Goal: Information Seeking & Learning: Learn about a topic

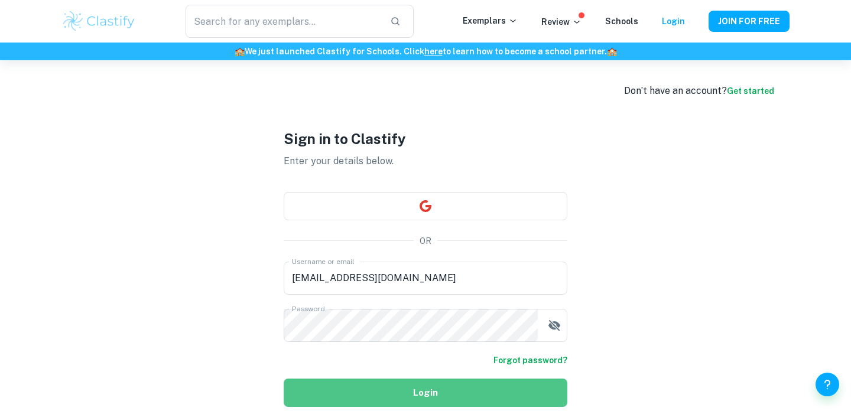
click at [400, 386] on button "Login" at bounding box center [426, 393] width 284 height 28
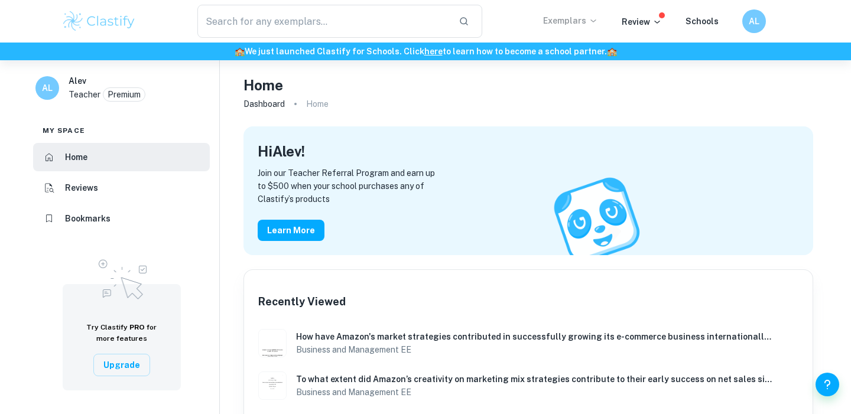
click at [574, 20] on p "Exemplars" at bounding box center [570, 20] width 55 height 13
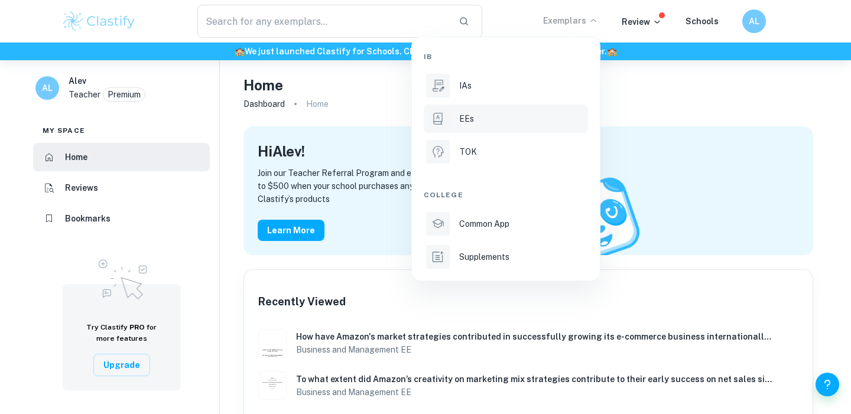
click at [472, 117] on p "EEs" at bounding box center [466, 118] width 15 height 13
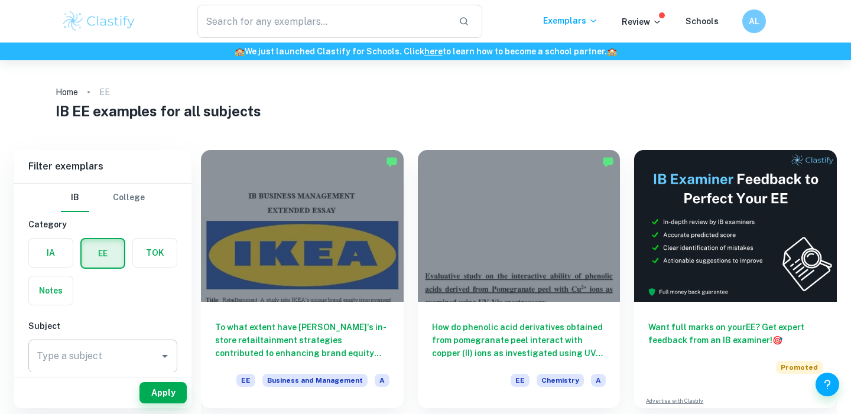
click at [166, 360] on icon "Open" at bounding box center [165, 356] width 14 height 14
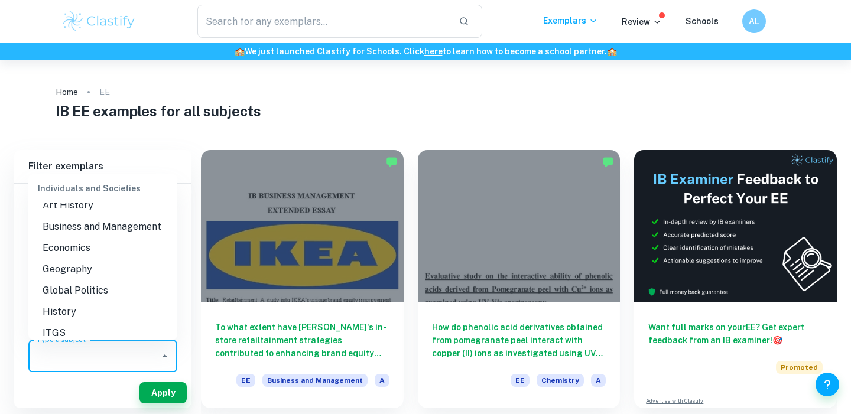
scroll to position [1052, 0]
click at [108, 226] on li "Business and Management" at bounding box center [102, 229] width 149 height 21
type input "Business and Management"
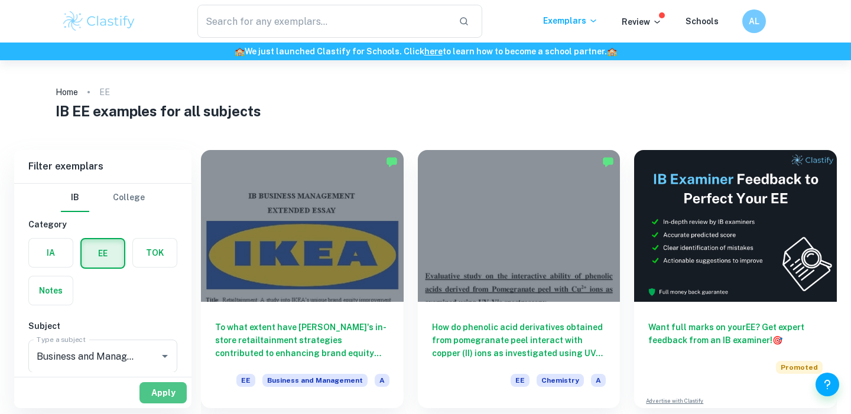
click at [159, 394] on button "Apply" at bounding box center [163, 393] width 47 height 21
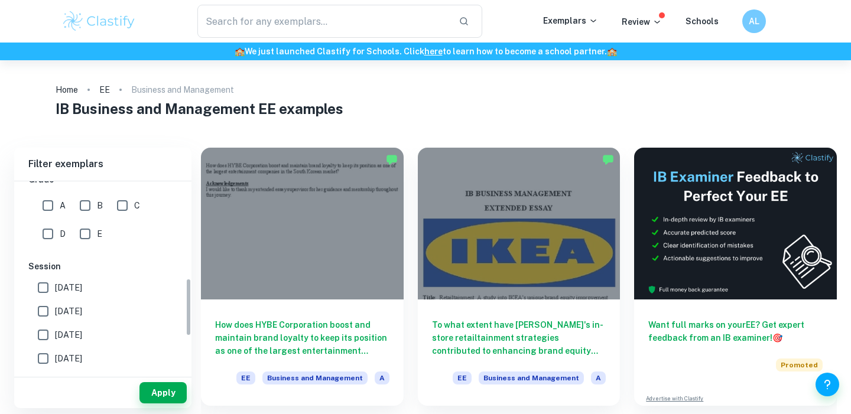
scroll to position [197, 0]
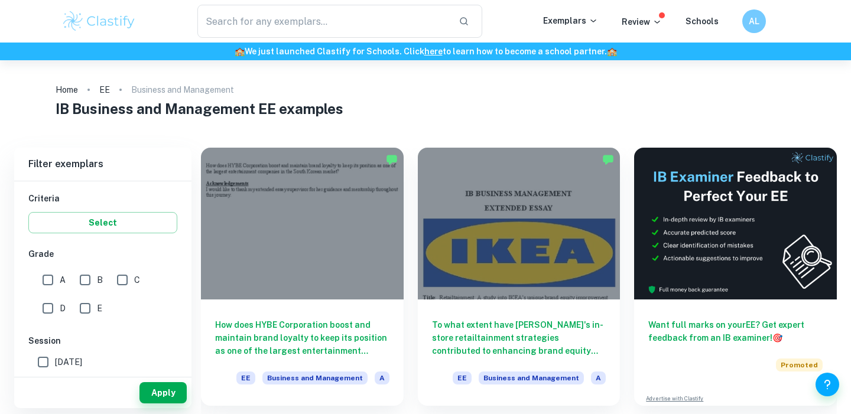
click at [50, 281] on input "A" at bounding box center [48, 280] width 24 height 24
checkbox input "true"
click at [162, 391] on button "Apply" at bounding box center [163, 393] width 47 height 21
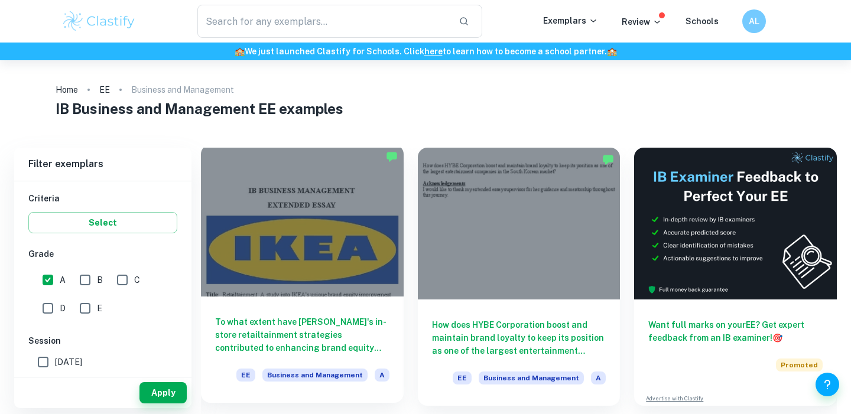
click at [319, 339] on h6 "To what extent have [PERSON_NAME]'s in-store retailtainment strategies contribu…" at bounding box center [302, 335] width 174 height 39
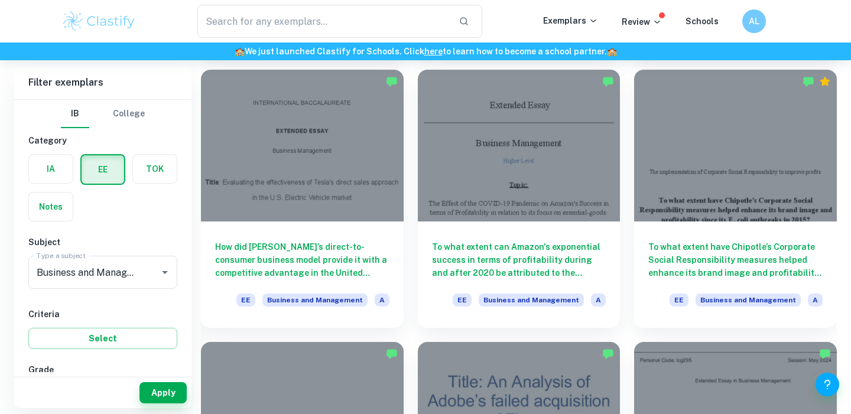
scroll to position [629, 0]
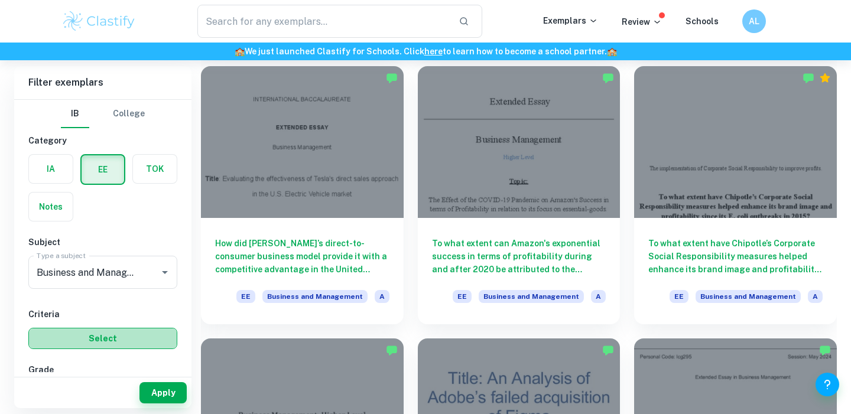
click at [110, 339] on button "Select" at bounding box center [102, 338] width 149 height 21
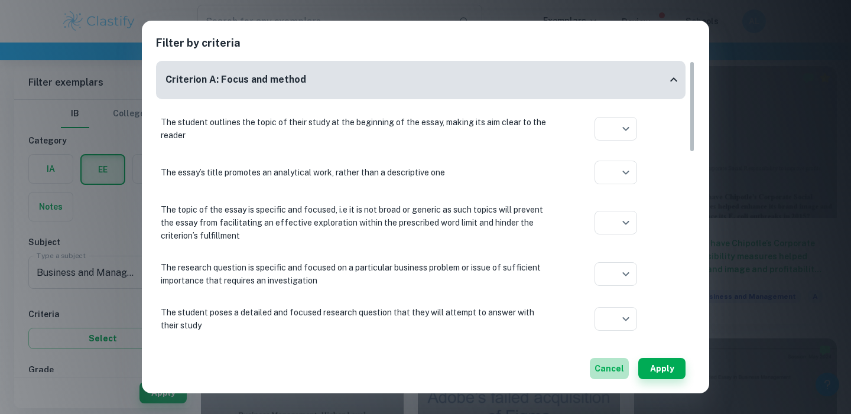
click at [612, 368] on button "Cancel" at bounding box center [609, 368] width 39 height 21
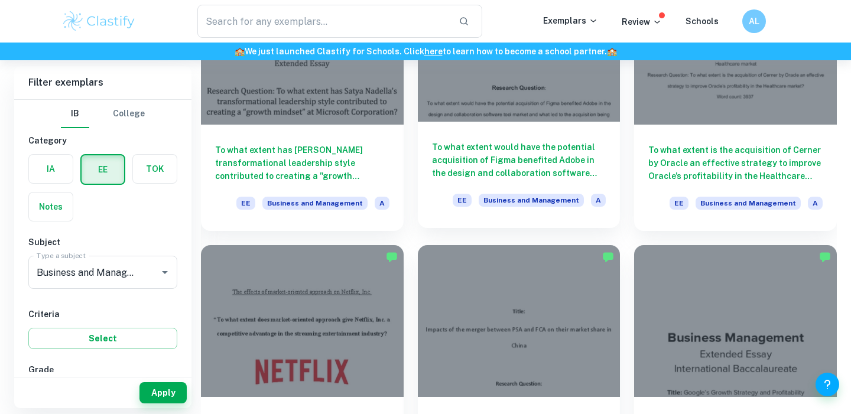
scroll to position [1153, 0]
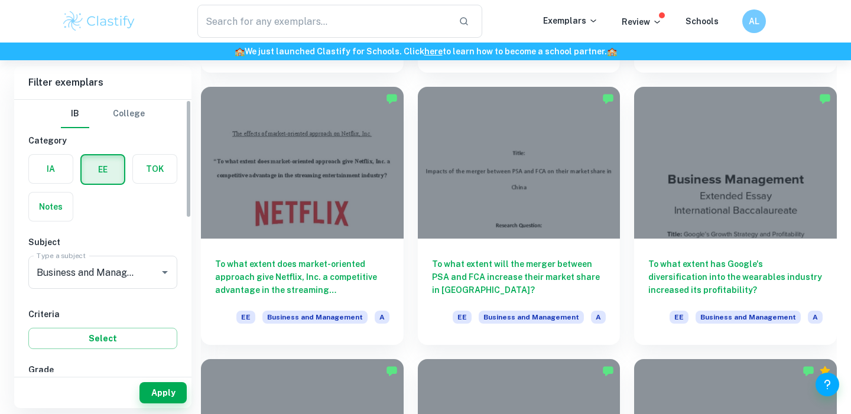
click at [88, 325] on div "Criteria Select" at bounding box center [102, 328] width 149 height 41
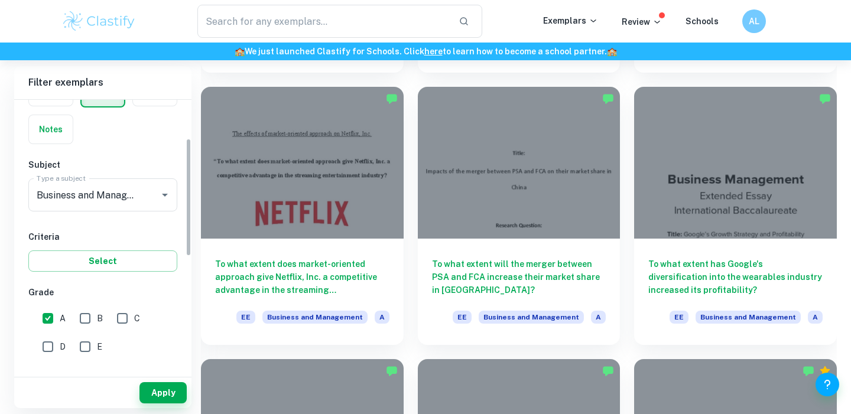
scroll to position [92, 0]
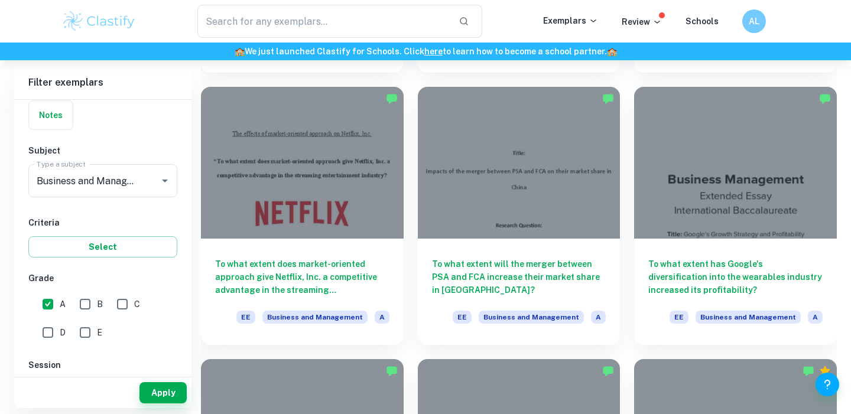
click at [86, 303] on input "B" at bounding box center [85, 305] width 24 height 24
checkbox input "true"
click at [168, 395] on button "Apply" at bounding box center [163, 393] width 47 height 21
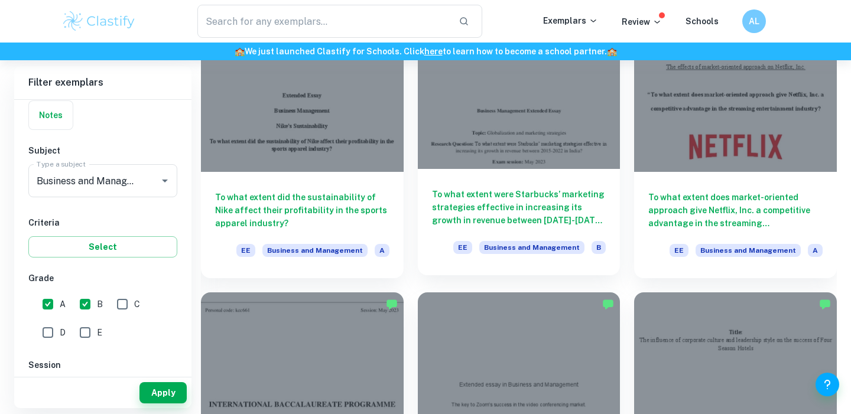
scroll to position [2041, 0]
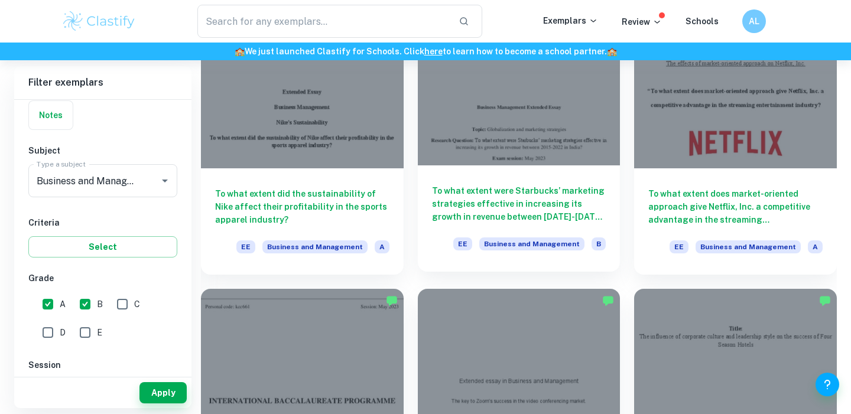
click at [534, 199] on h6 "To what extent were Starbucks’ marketing strategies effective in increasing its…" at bounding box center [519, 203] width 174 height 39
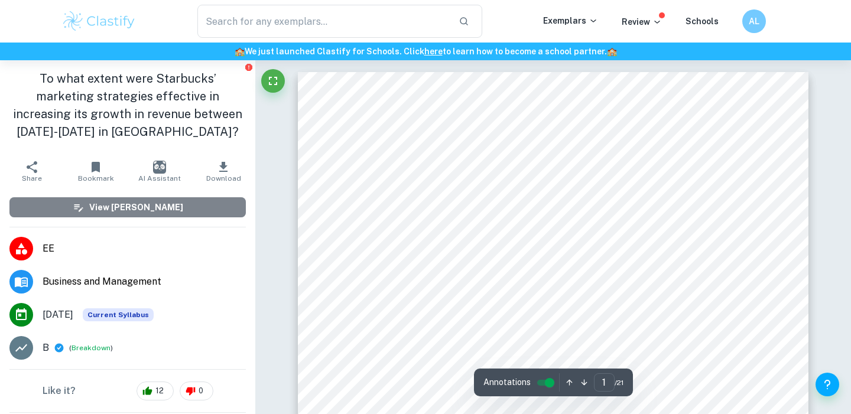
click at [138, 209] on h6 "View [PERSON_NAME]" at bounding box center [136, 207] width 94 height 13
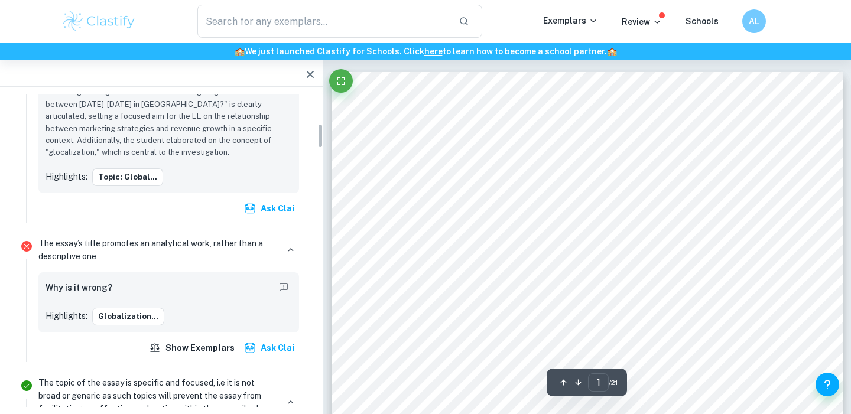
scroll to position [371, 0]
click at [122, 314] on button "Globalization..." at bounding box center [128, 316] width 72 height 18
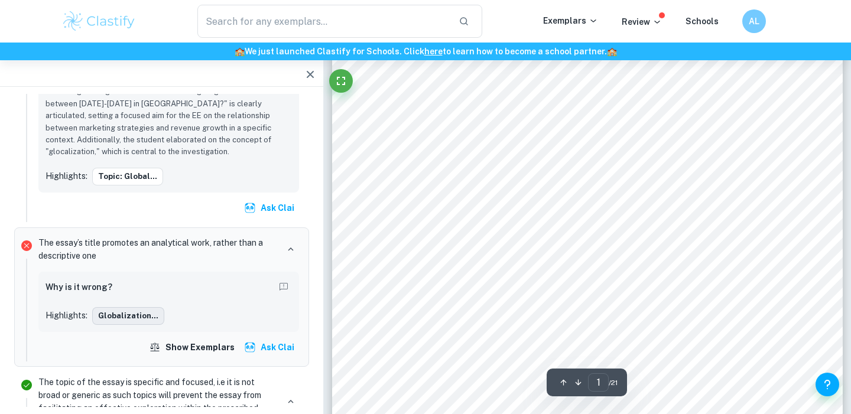
scroll to position [92, 0]
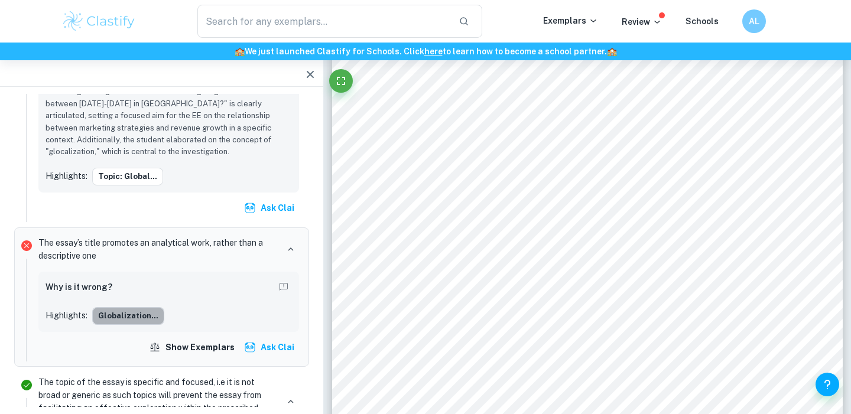
click at [132, 314] on button "Globalization..." at bounding box center [128, 316] width 72 height 18
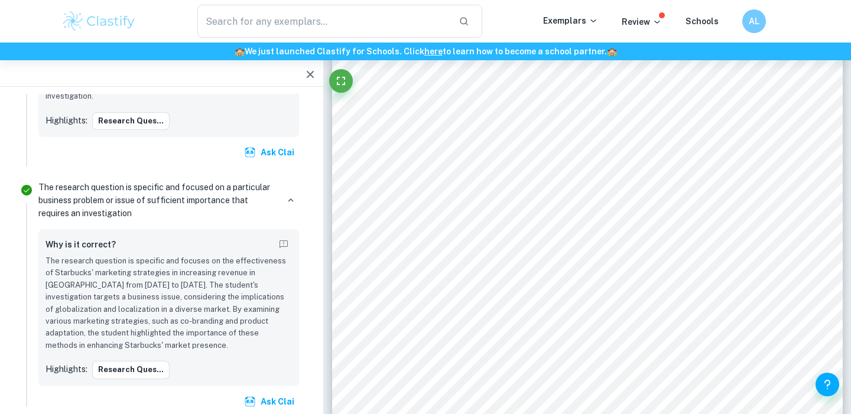
scroll to position [871, 0]
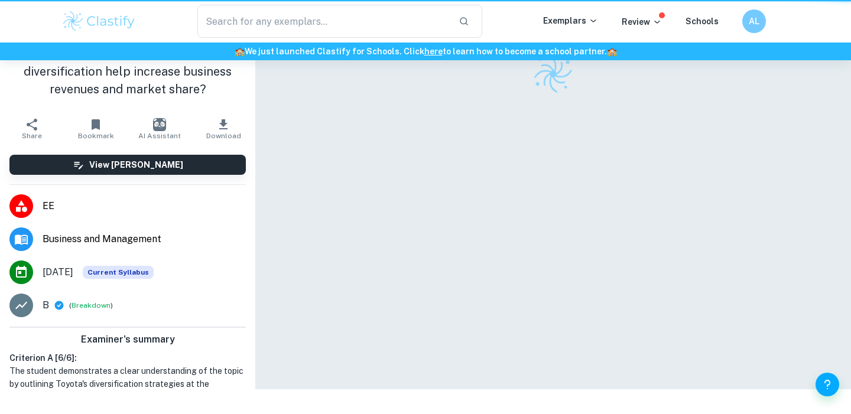
click at [311, 70] on div at bounding box center [553, 195] width 511 height 390
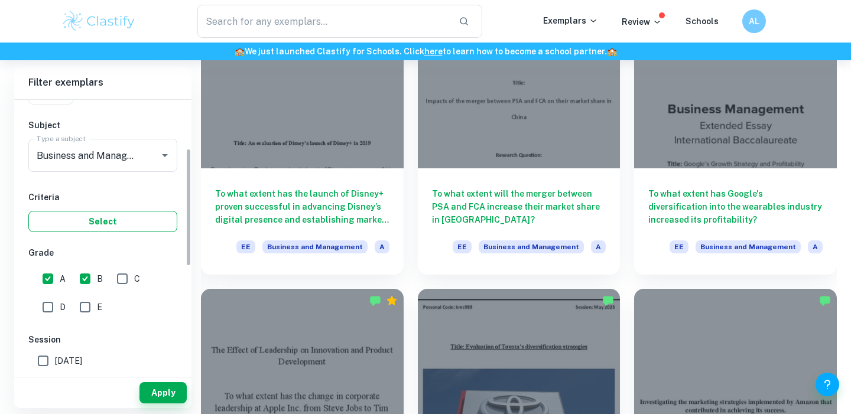
scroll to position [121, 0]
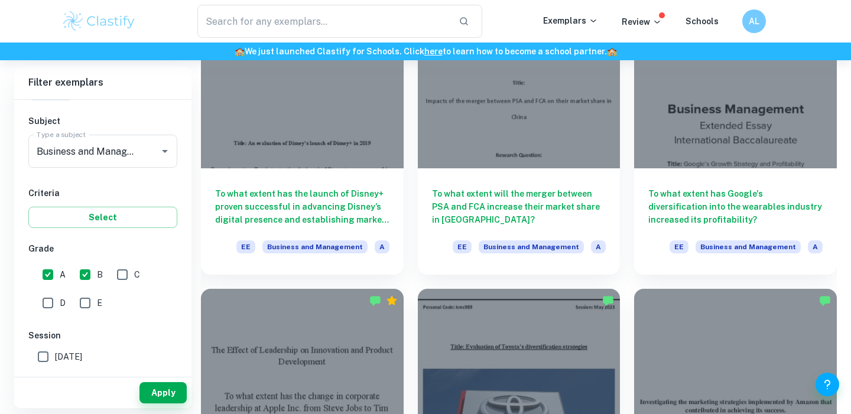
click at [46, 275] on input "A" at bounding box center [48, 275] width 24 height 24
checkbox input "false"
click at [76, 275] on input "B" at bounding box center [85, 275] width 24 height 24
checkbox input "false"
click at [155, 394] on button "Apply" at bounding box center [163, 393] width 47 height 21
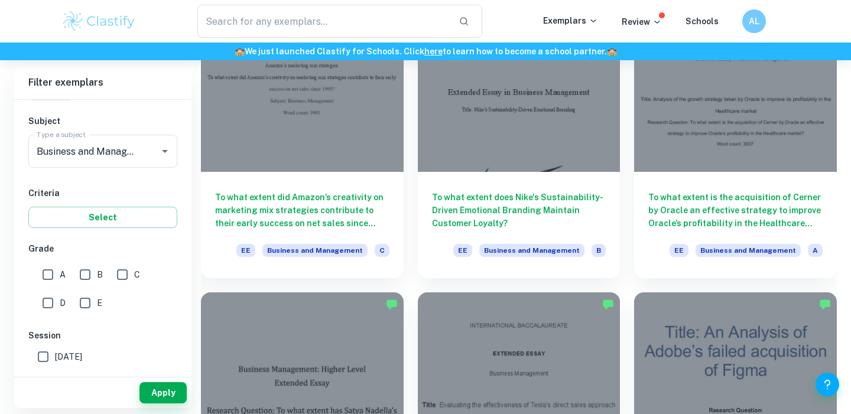
scroll to position [949, 0]
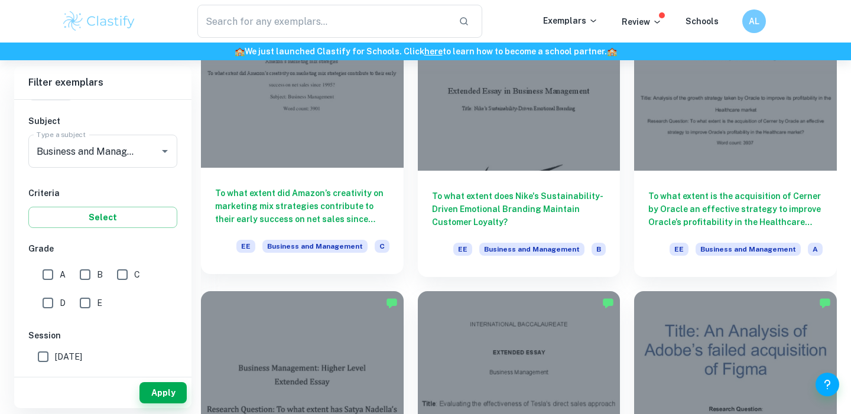
click at [281, 196] on h6 "To what extent did Amazon’s creativity on marketing mix strategies contribute t…" at bounding box center [302, 206] width 174 height 39
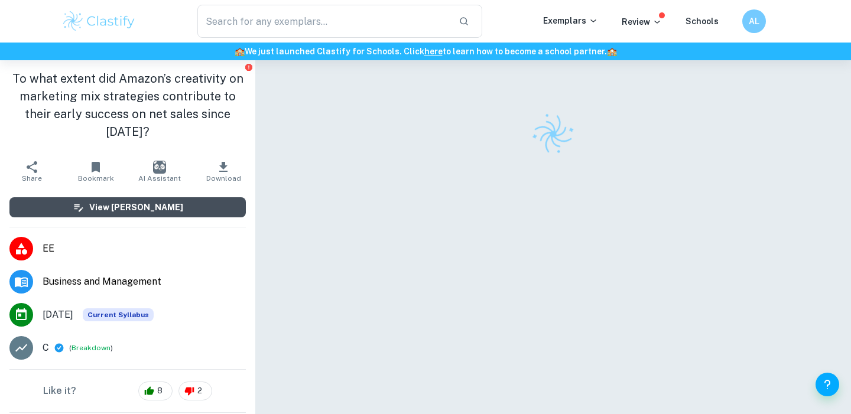
click at [167, 208] on h6 "View [PERSON_NAME]" at bounding box center [136, 207] width 94 height 13
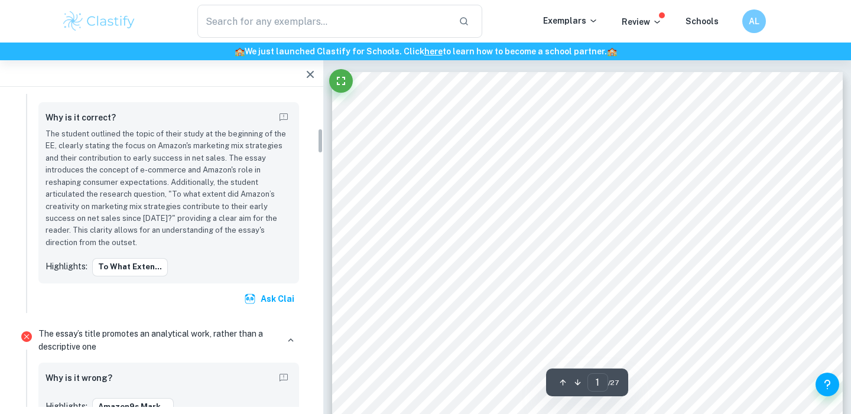
scroll to position [428, 0]
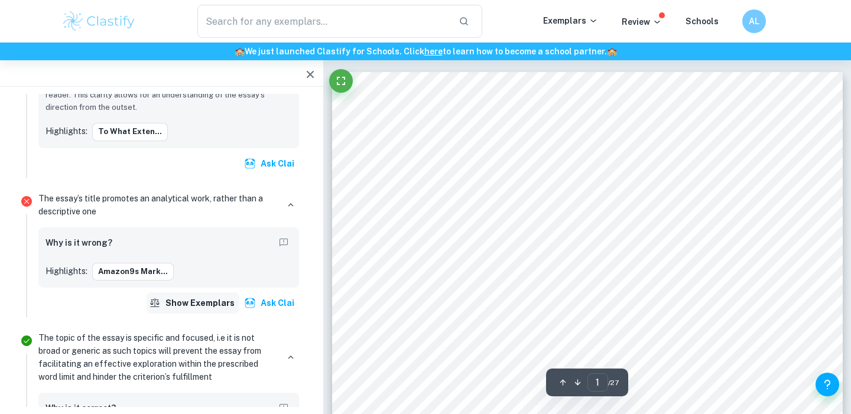
click at [218, 300] on button "Show exemplars" at bounding box center [193, 303] width 93 height 21
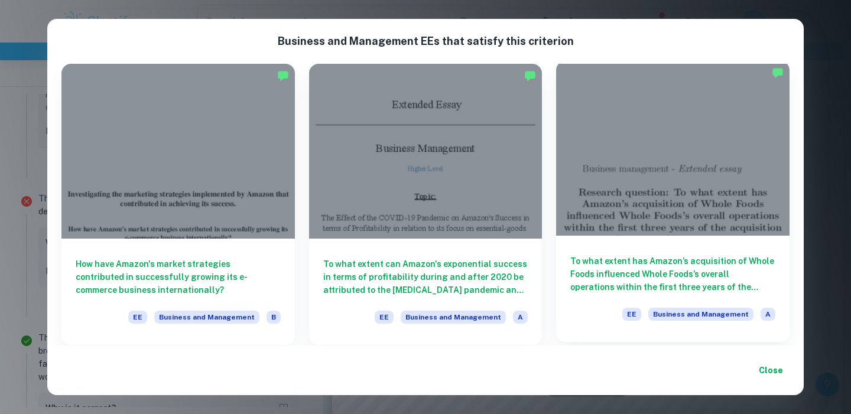
scroll to position [2, 0]
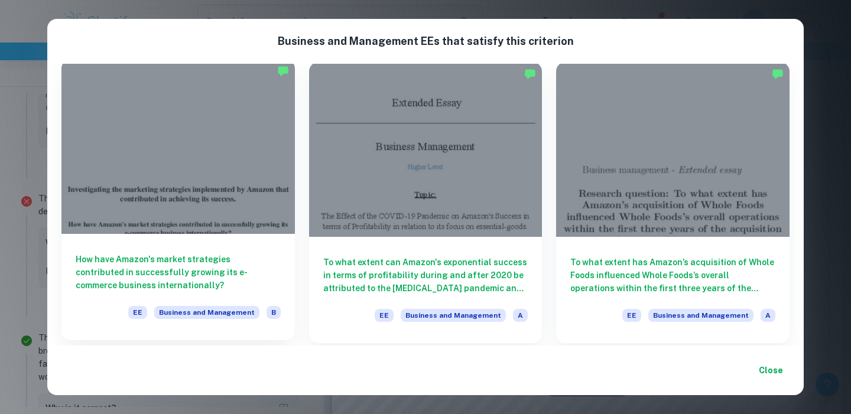
click at [145, 264] on h6 "How have Amazon's market strategies contributed in successfully growing its e-c…" at bounding box center [178, 272] width 205 height 39
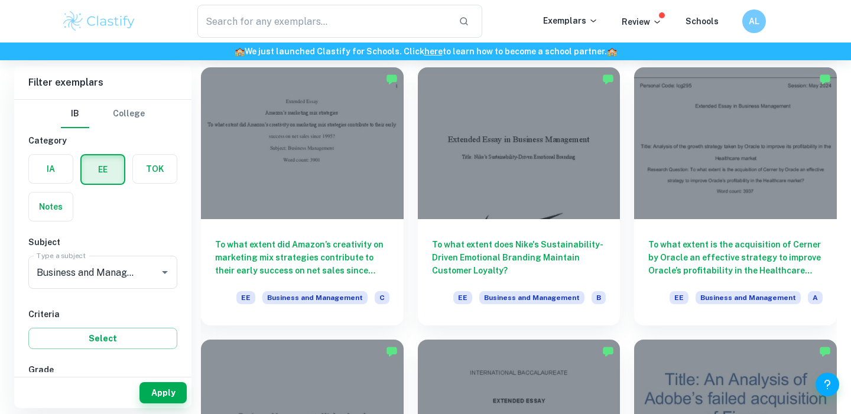
scroll to position [824, 0]
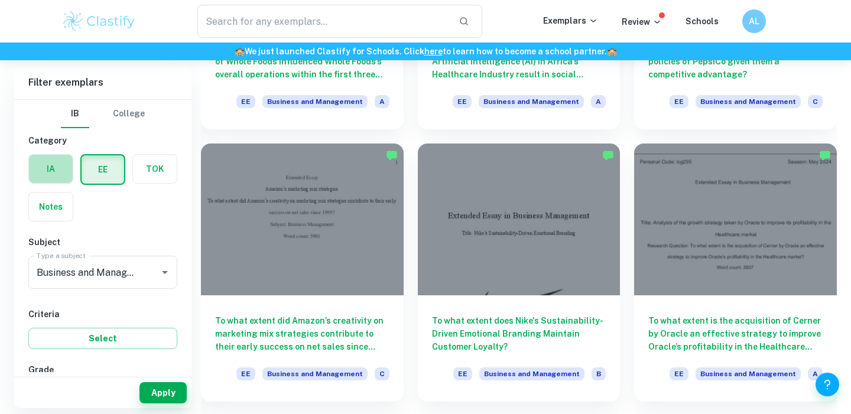
click at [41, 158] on label "button" at bounding box center [51, 169] width 44 height 28
click at [0, 0] on input "radio" at bounding box center [0, 0] width 0 height 0
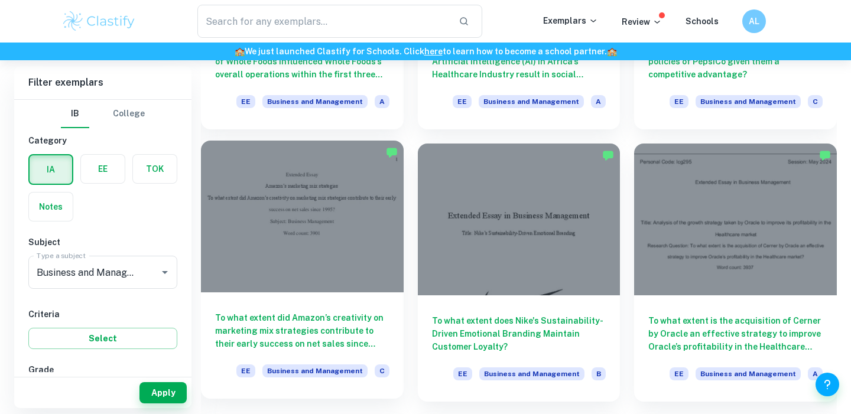
scroll to position [721, 0]
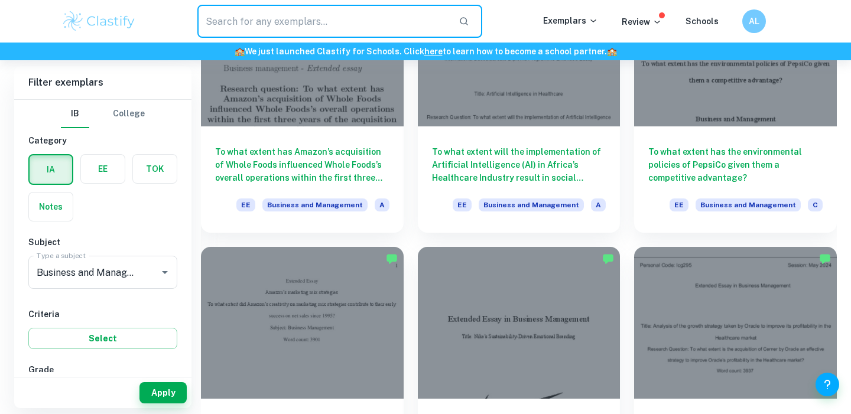
click at [262, 22] on input "text" at bounding box center [323, 21] width 252 height 33
type input "marketing mix"
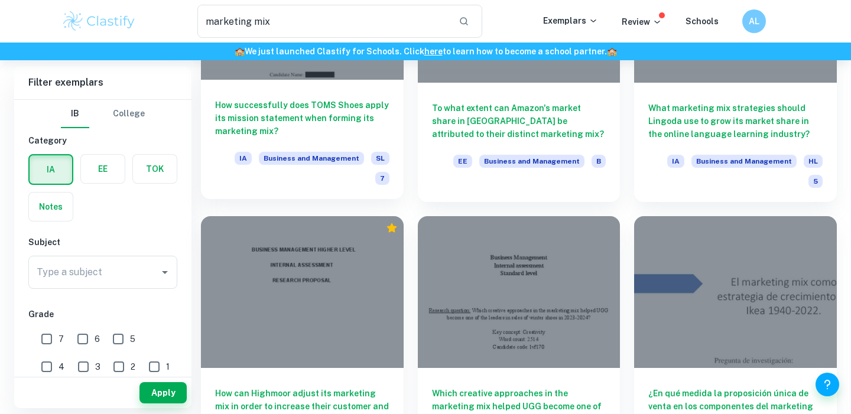
scroll to position [790, 0]
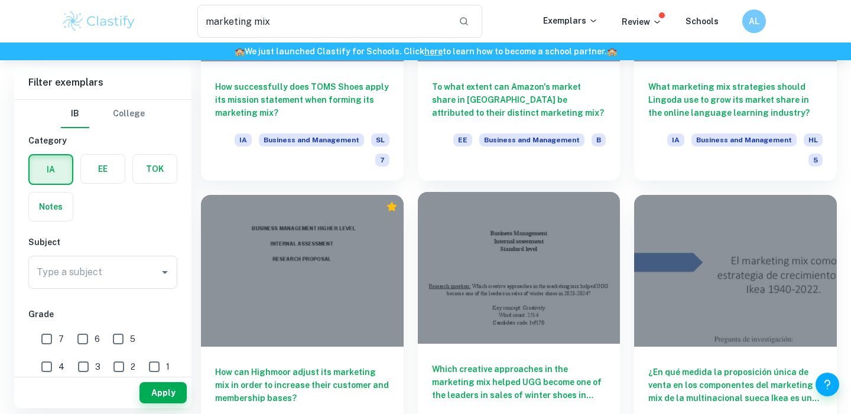
click at [507, 344] on div "Which creative approaches in the marketing mix helped UGG become one of the lea…" at bounding box center [519, 403] width 203 height 119
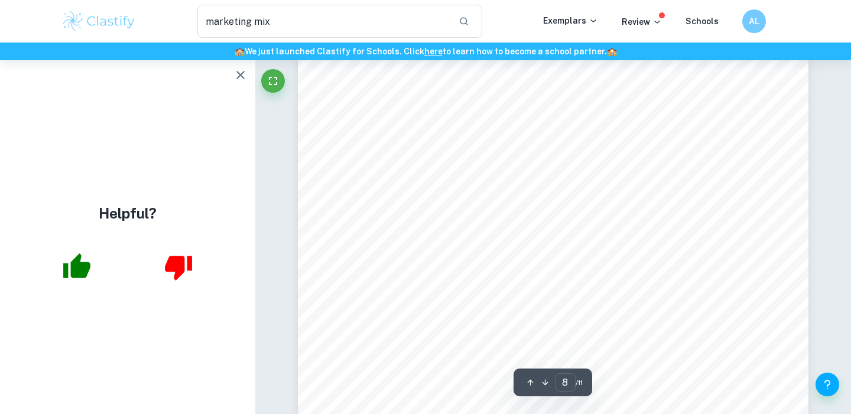
scroll to position [5350, 0]
click at [441, 225] on span "In supporting document #6, Deckers Outdoor Corporation, which is a mother" at bounding box center [549, 223] width 317 height 10
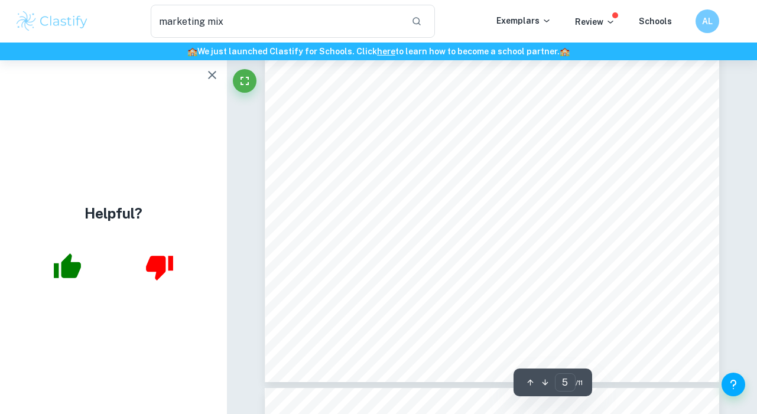
scroll to position [2999, 0]
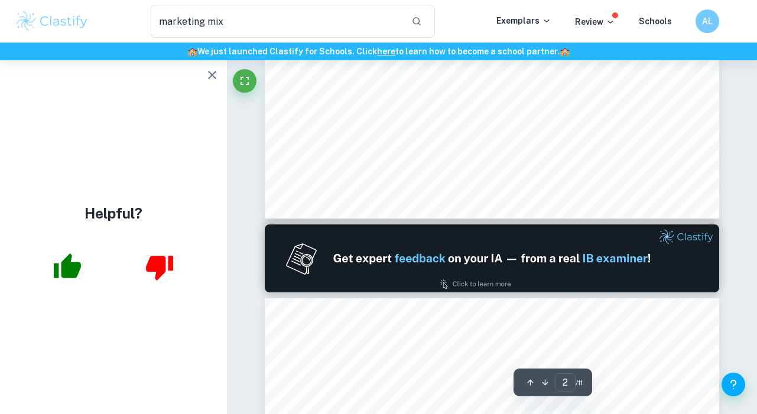
type input "1"
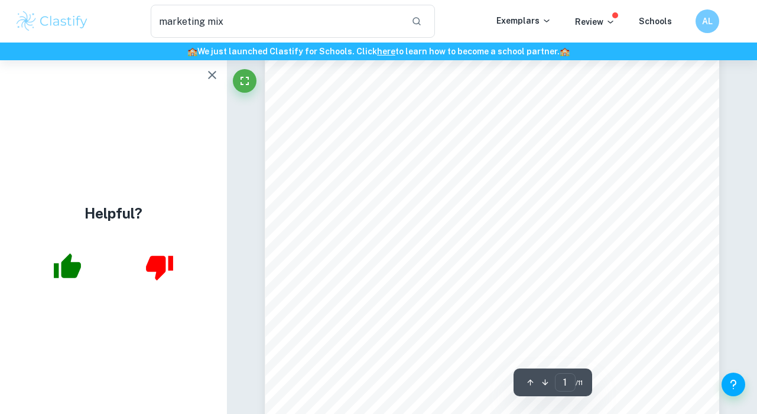
scroll to position [0, 0]
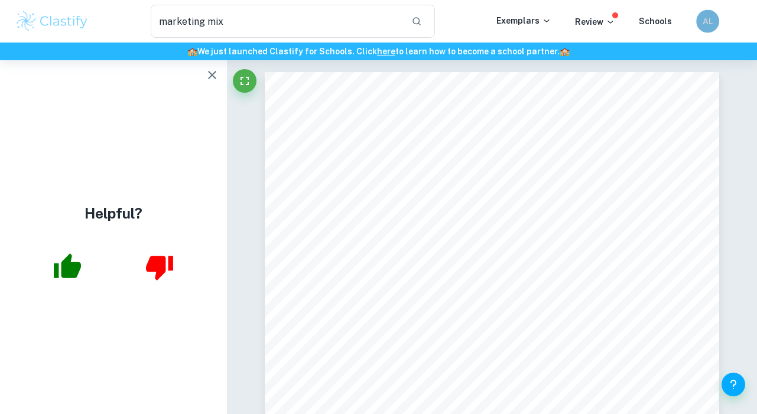
click at [707, 19] on h6 "AL" at bounding box center [707, 21] width 13 height 12
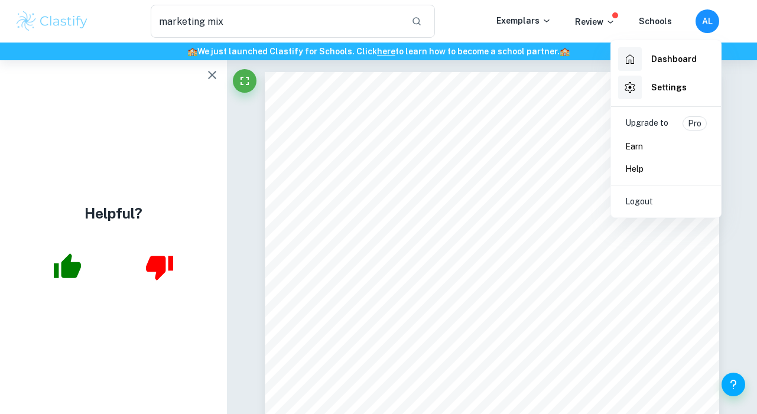
scroll to position [1, 0]
click at [262, 23] on div at bounding box center [378, 207] width 757 height 414
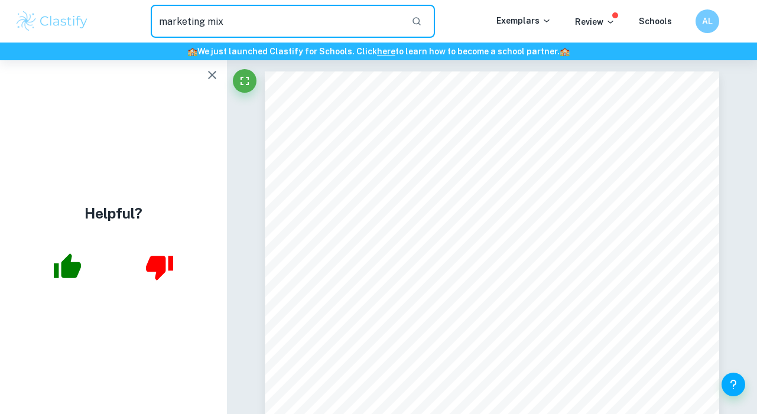
click at [239, 14] on input "marketing mix" at bounding box center [277, 21] width 252 height 33
type input "con"
drag, startPoint x: 181, startPoint y: 21, endPoint x: 155, endPoint y: 21, distance: 26.0
click at [155, 21] on input "con" at bounding box center [277, 21] width 252 height 33
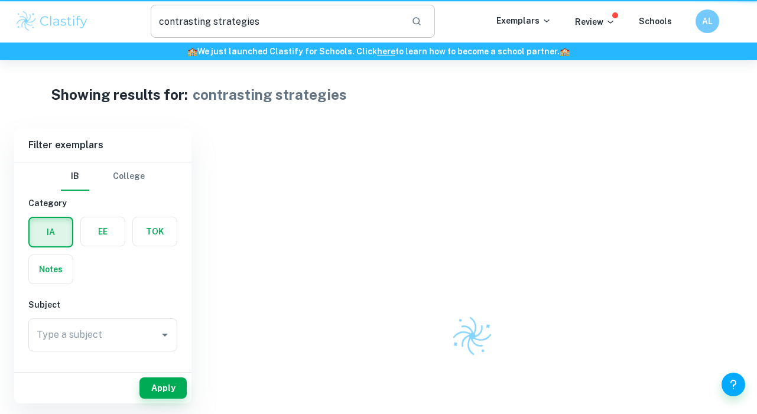
click at [155, 21] on input "contrasting strategies" at bounding box center [277, 21] width 252 height 33
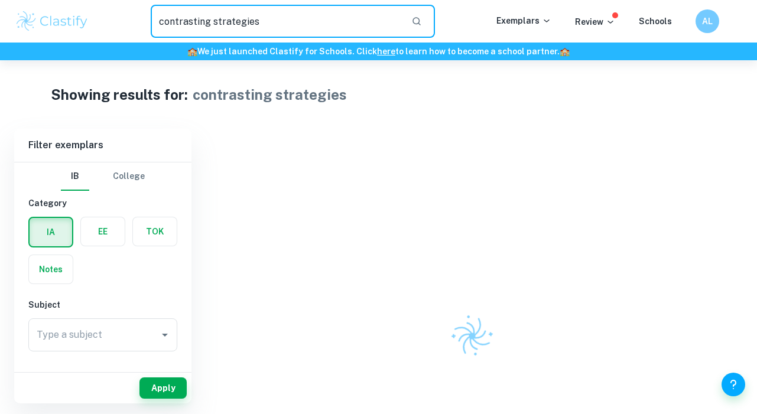
click at [155, 21] on input "contrasting strategies" at bounding box center [277, 21] width 252 height 33
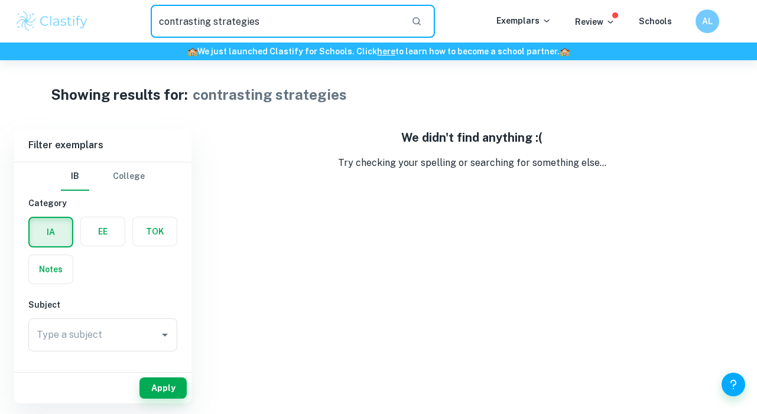
drag, startPoint x: 211, startPoint y: 20, endPoint x: 149, endPoint y: 20, distance: 62.1
click at [149, 20] on div "contrasting strategies ​" at bounding box center [292, 21] width 407 height 33
type input "R&D strategies"
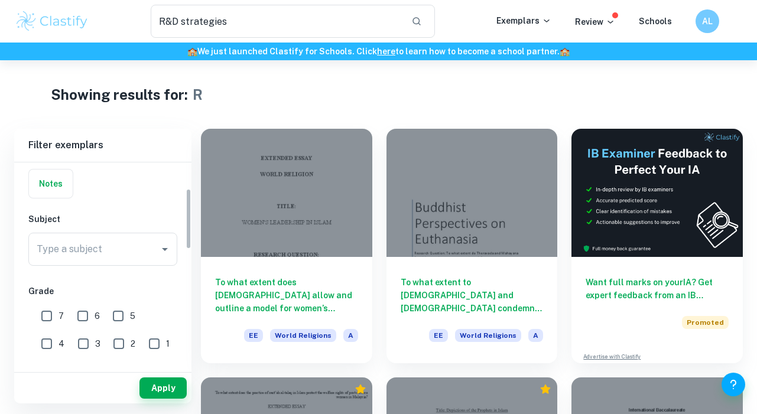
scroll to position [87, 0]
click at [165, 245] on icon "Open" at bounding box center [165, 248] width 14 height 14
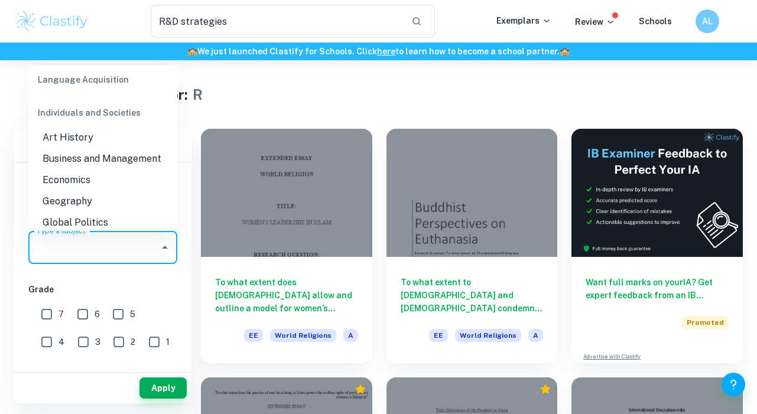
scroll to position [1131, 0]
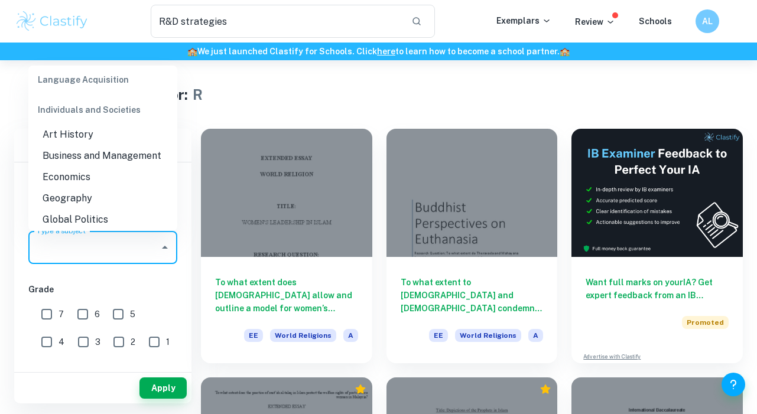
click at [105, 145] on li "Business and Management" at bounding box center [102, 155] width 149 height 21
type input "Business and Management"
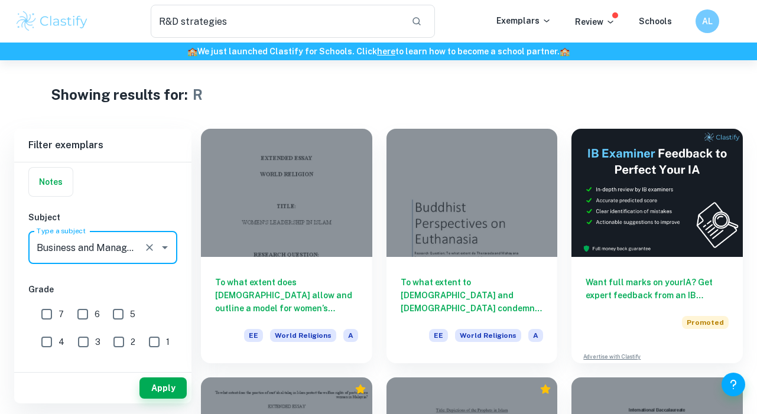
click at [200, 89] on h1 "R" at bounding box center [198, 94] width 10 height 21
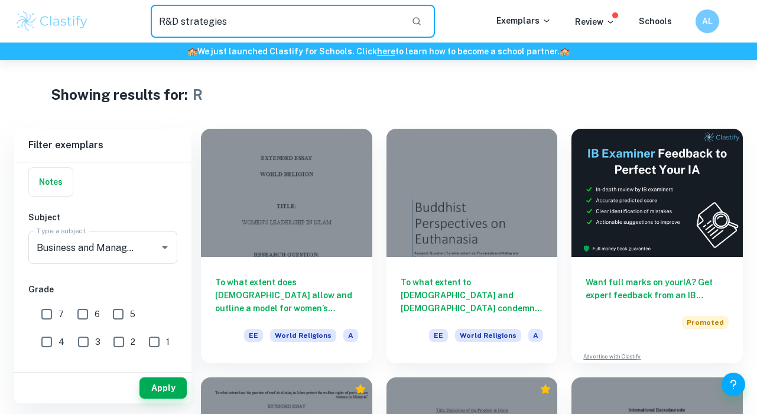
drag, startPoint x: 172, startPoint y: 21, endPoint x: 157, endPoint y: 22, distance: 14.8
click at [157, 22] on input "R&D strategies" at bounding box center [277, 21] width 252 height 33
click at [182, 21] on input "reserach and development" at bounding box center [277, 21] width 252 height 33
click at [296, 23] on input "research and development" at bounding box center [277, 21] width 252 height 33
type input "research and development strategies"
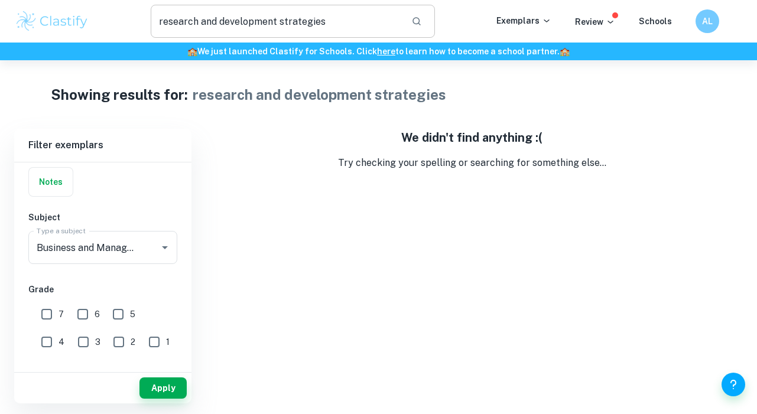
click at [296, 23] on input "research and development strategies" at bounding box center [277, 21] width 252 height 33
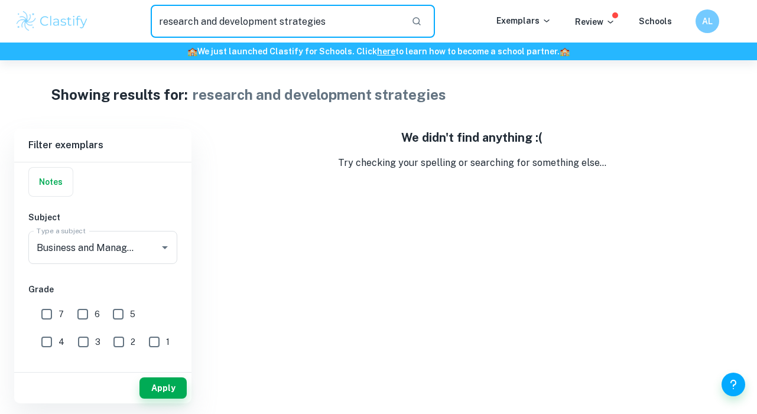
drag, startPoint x: 333, startPoint y: 25, endPoint x: 148, endPoint y: 19, distance: 185.1
click at [148, 19] on div "research and development strategies ​" at bounding box center [292, 21] width 407 height 33
type input "ıntel"
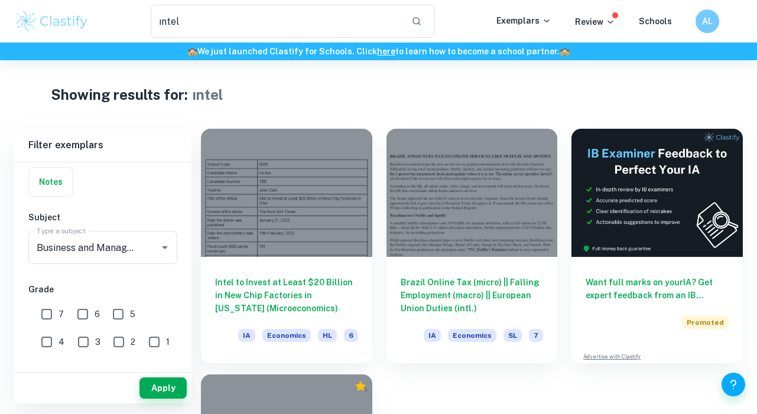
scroll to position [114, 0]
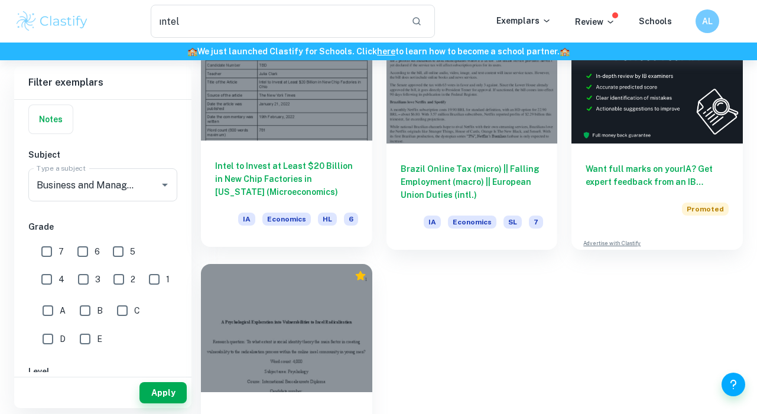
click at [259, 177] on h6 "Intel to Invest at Least $20 Billion in New Chip Factories in [US_STATE] (Micro…" at bounding box center [286, 179] width 143 height 39
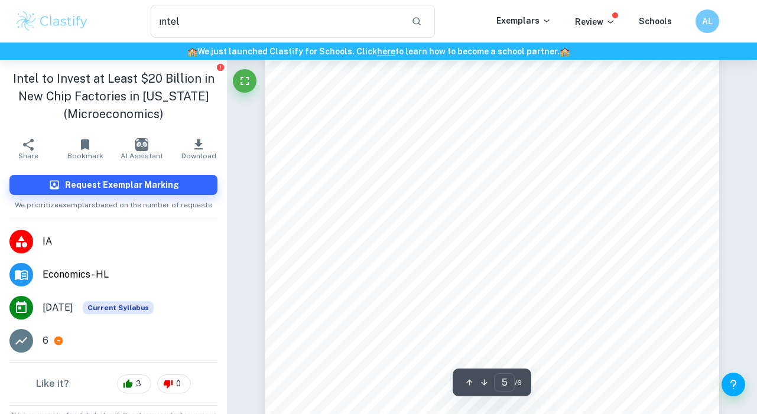
scroll to position [2651, 0]
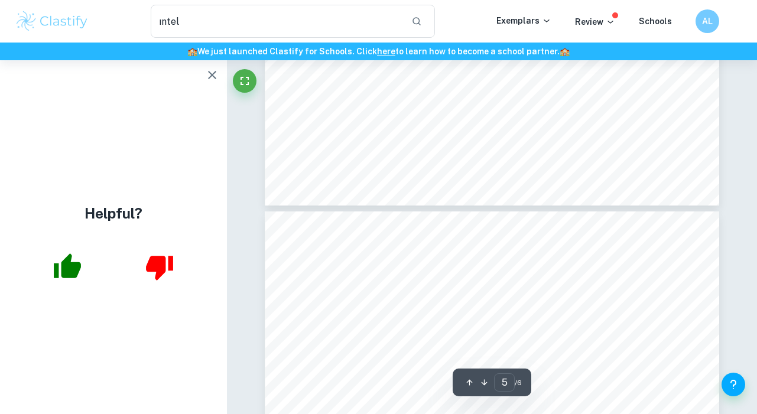
type input "6"
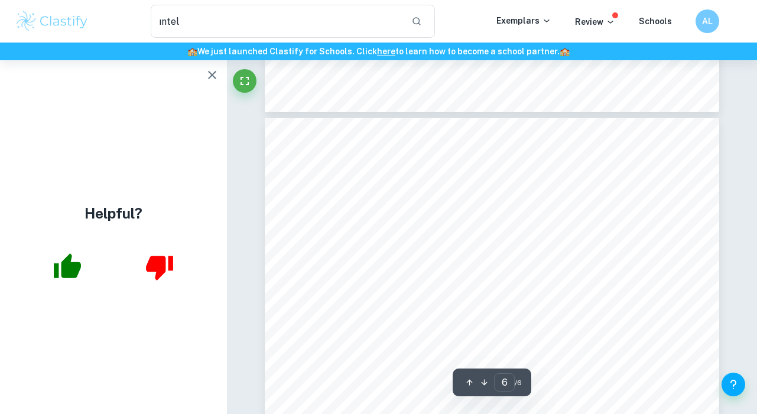
scroll to position [3212, 0]
click at [396, 93] on div "region both in the short term, by employing construction workers in the area fo…" at bounding box center [492, 384] width 455 height 642
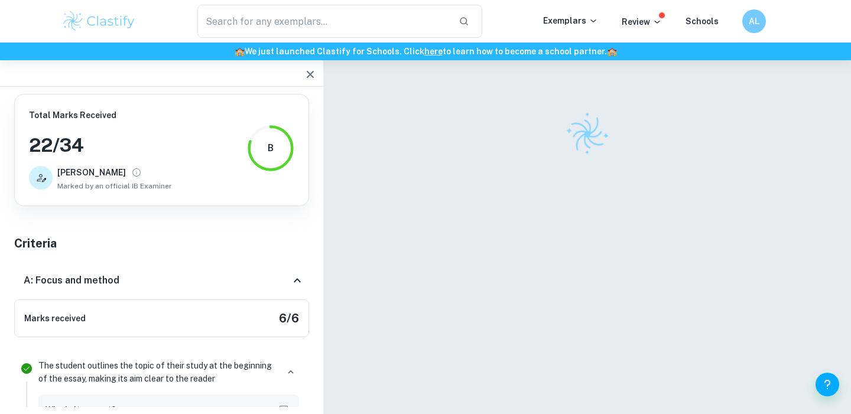
scroll to position [173, 0]
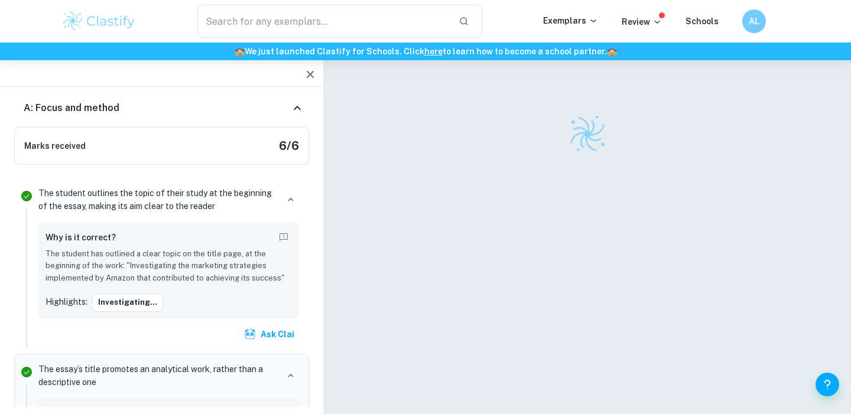
checkbox input "true"
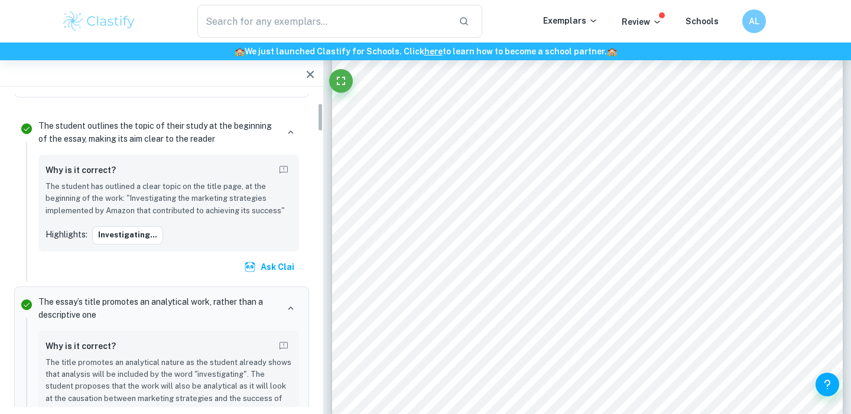
scroll to position [0, 0]
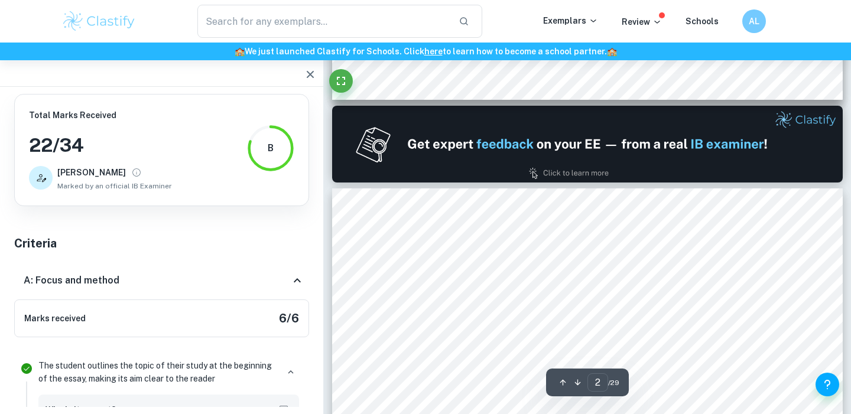
type input "1"
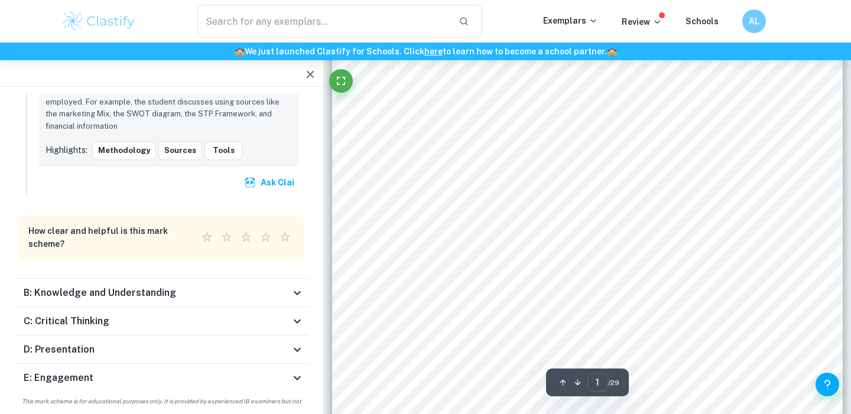
scroll to position [214, 0]
click at [122, 315] on div "C: Critical Thinking" at bounding box center [157, 322] width 267 height 14
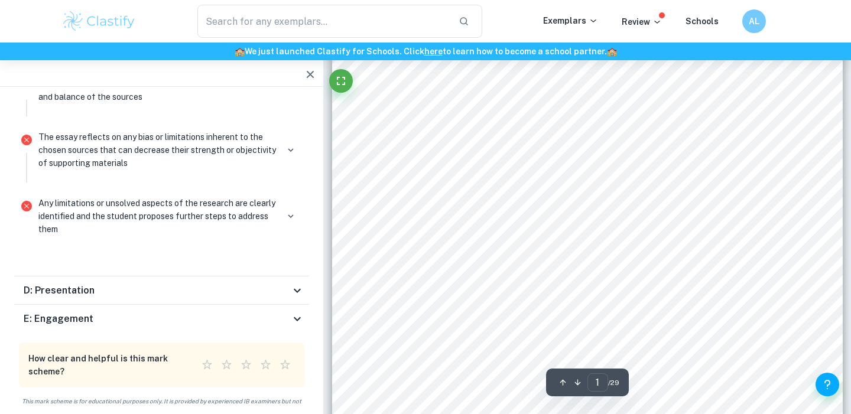
scroll to position [0, 0]
click at [307, 74] on icon "button" at bounding box center [310, 74] width 14 height 14
